Goal: Task Accomplishment & Management: Use online tool/utility

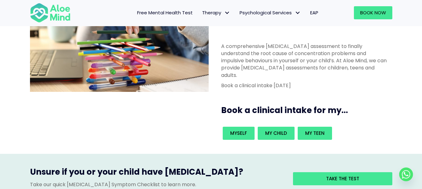
scroll to position [94, 0]
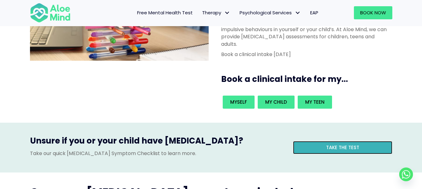
click at [344, 145] on span "Take the test" at bounding box center [342, 148] width 33 height 7
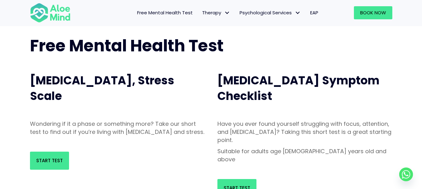
scroll to position [62, 0]
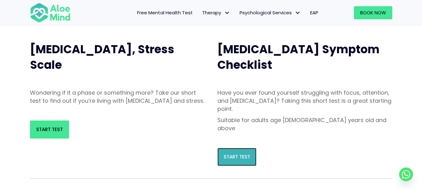
click at [222, 148] on link "Start Test" at bounding box center [236, 157] width 39 height 18
